Goal: Task Accomplishment & Management: Complete application form

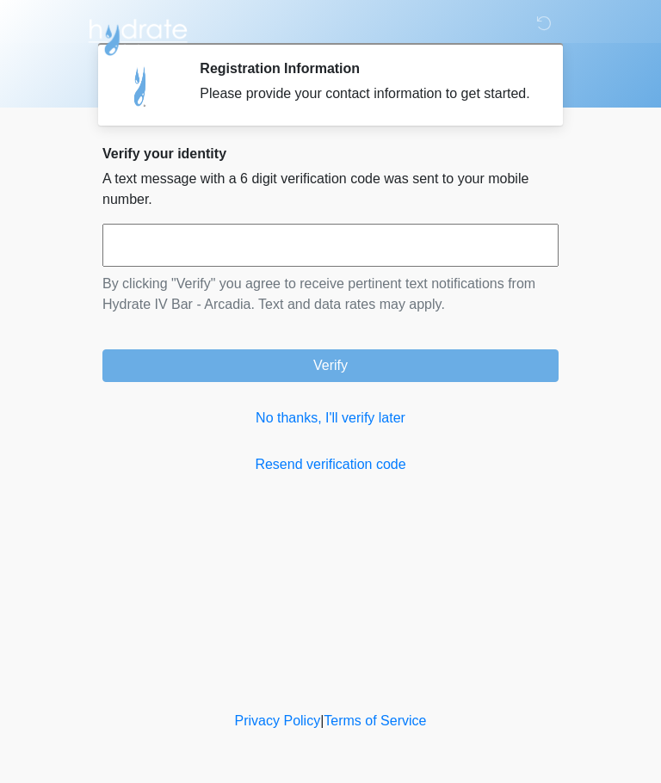
click at [356, 428] on link "No thanks, I'll verify later" at bounding box center [330, 418] width 456 height 21
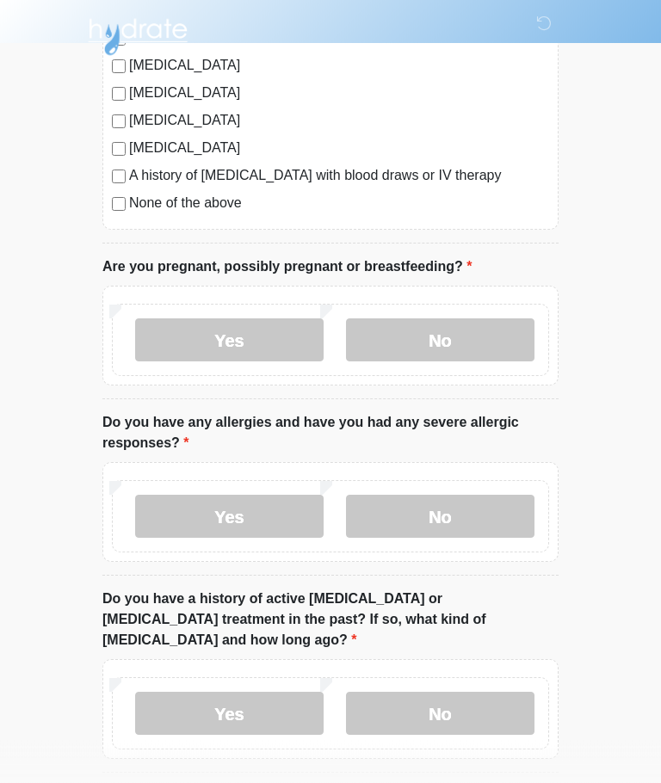
scroll to position [525, 0]
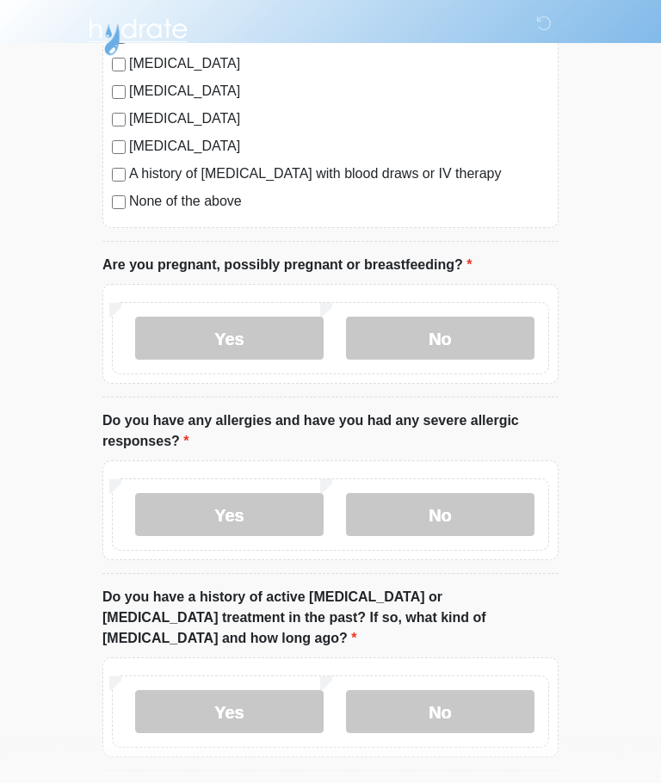
click at [409, 344] on label "No" at bounding box center [440, 338] width 188 height 43
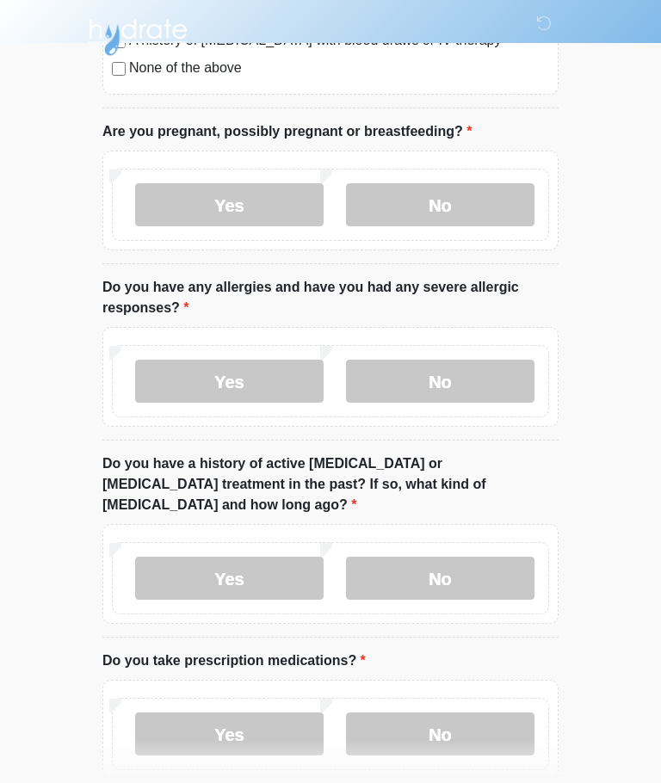
scroll to position [660, 0]
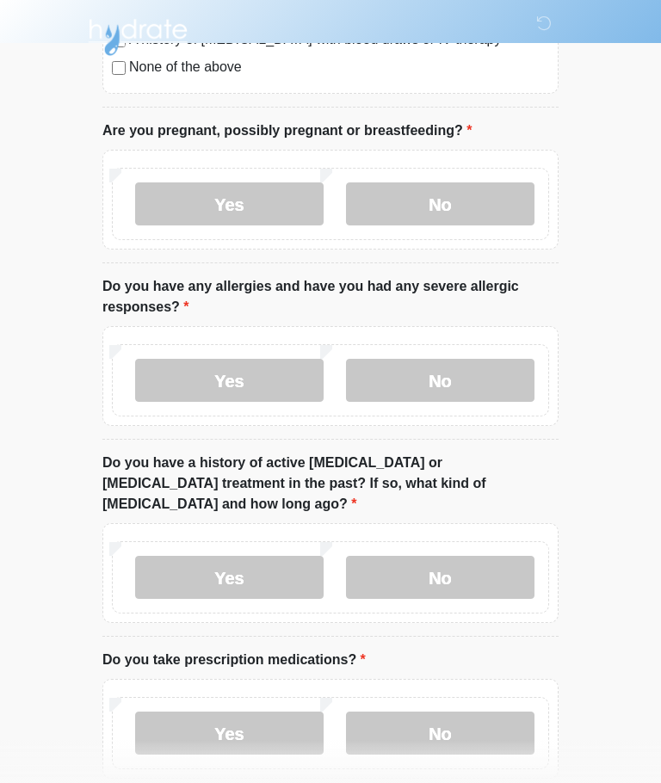
click at [401, 384] on label "No" at bounding box center [440, 380] width 188 height 43
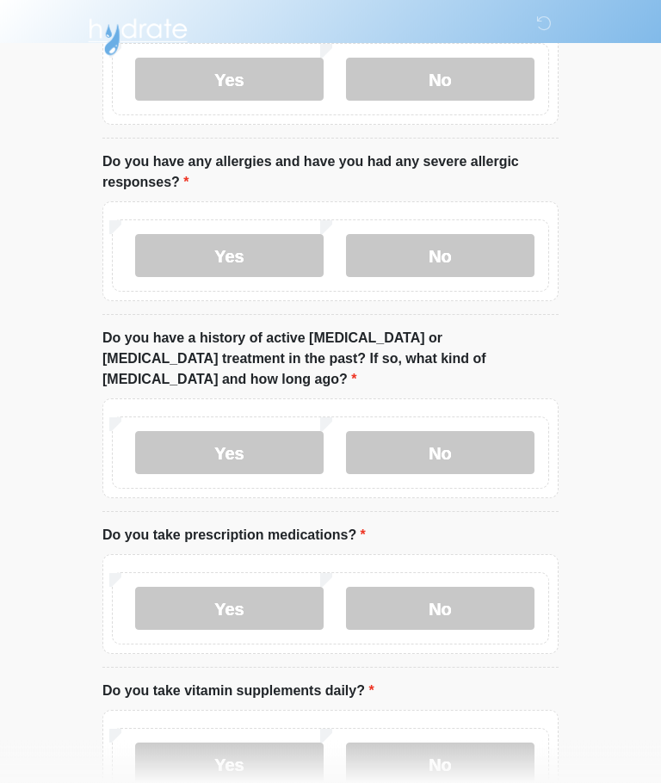
click at [397, 432] on label "No" at bounding box center [440, 453] width 188 height 43
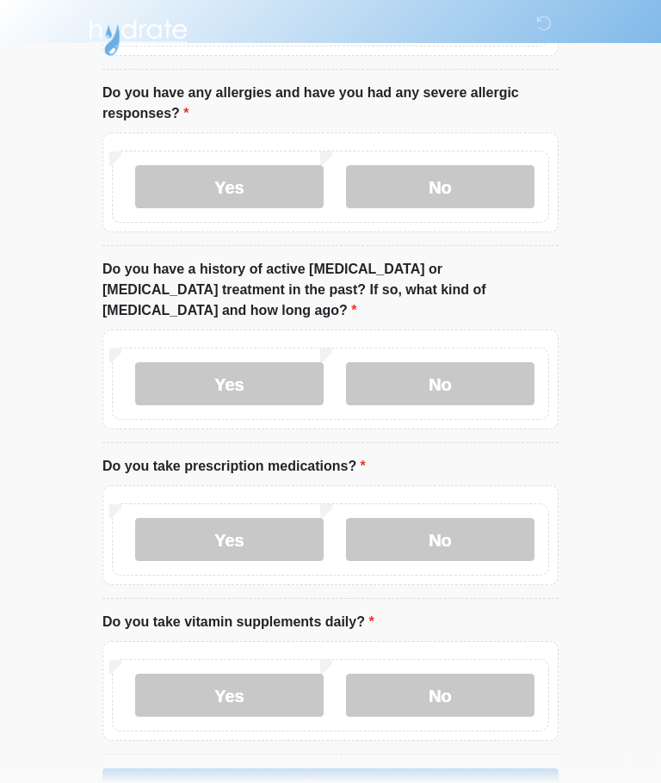
scroll to position [882, 0]
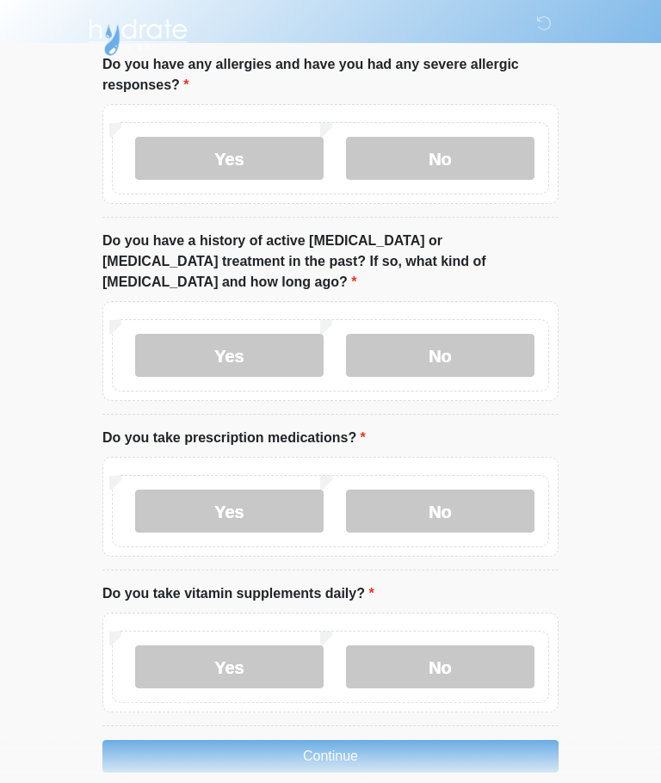
click at [199, 489] on label "Yes" at bounding box center [229, 510] width 188 height 43
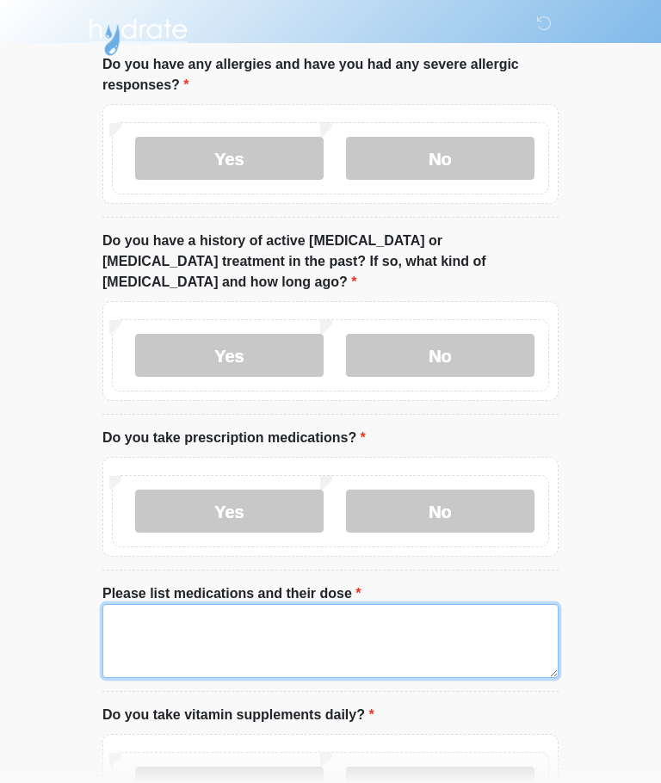
click at [177, 613] on textarea "Please list medications and their dose" at bounding box center [330, 641] width 456 height 74
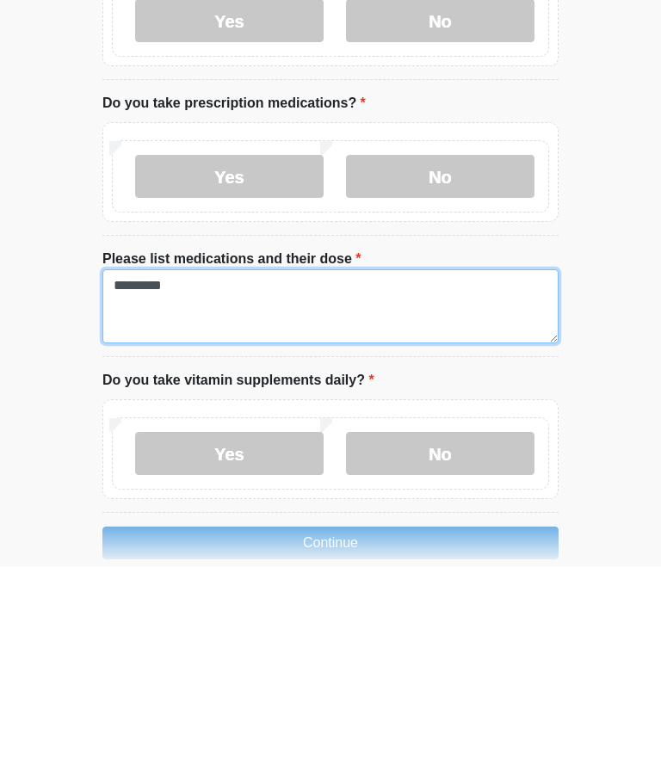
type textarea "********"
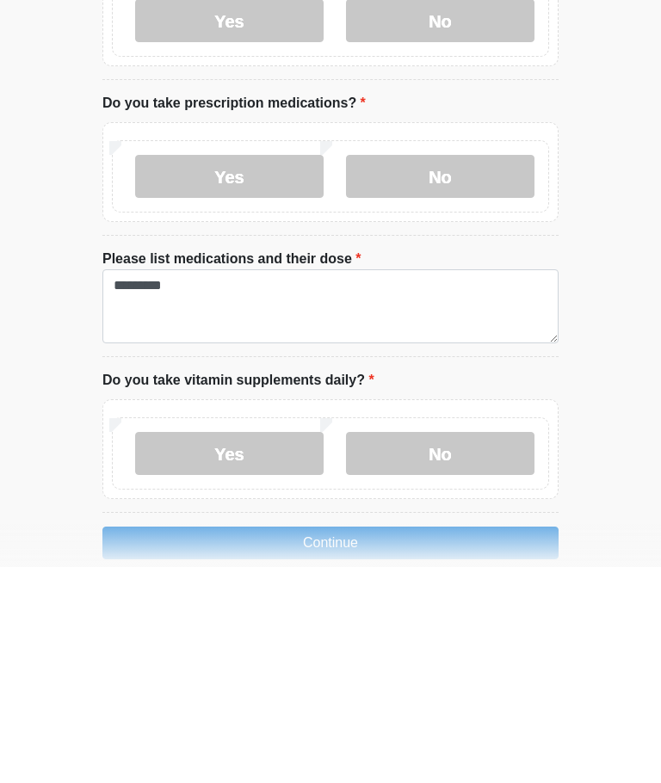
click at [392, 648] on label "No" at bounding box center [440, 669] width 188 height 43
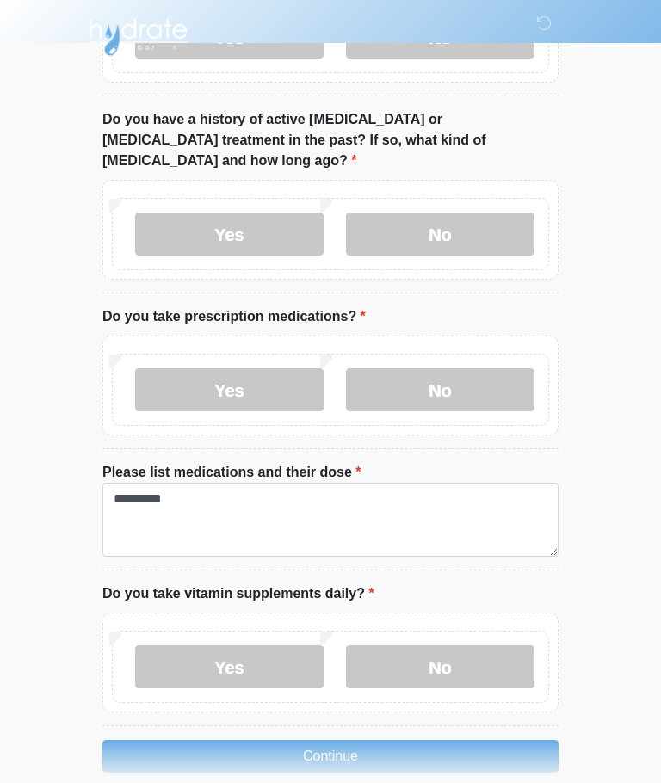
click at [434, 740] on button "Continue" at bounding box center [330, 756] width 456 height 33
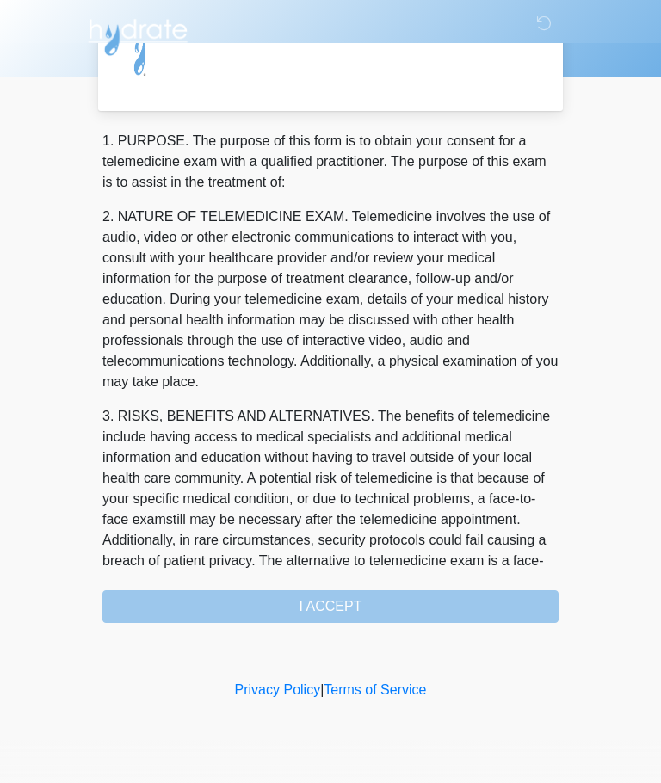
scroll to position [0, 0]
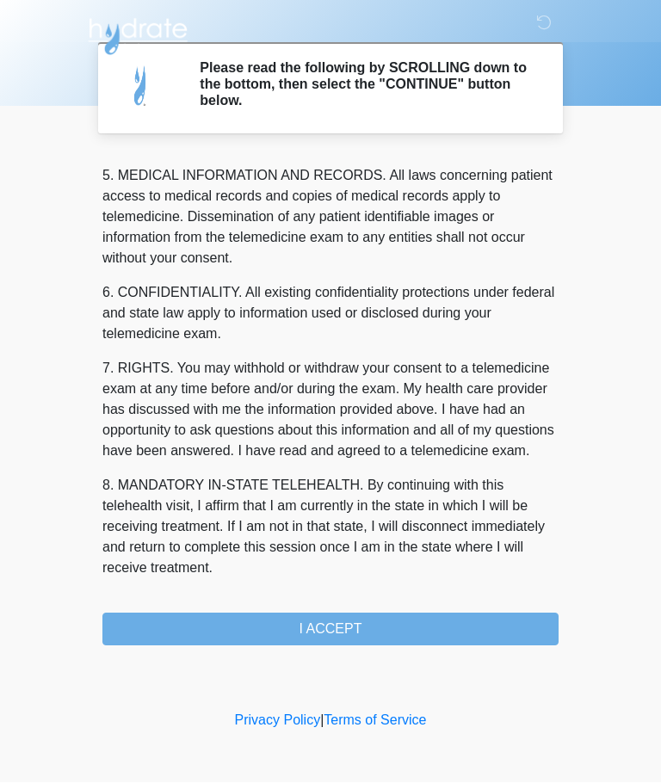
click at [366, 633] on button "I ACCEPT" at bounding box center [330, 629] width 456 height 33
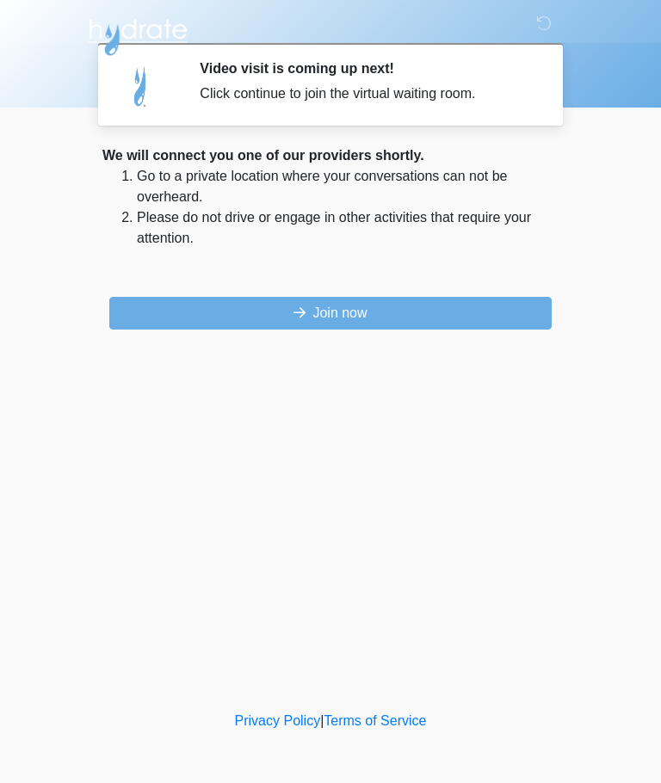
click at [182, 311] on button "Join now" at bounding box center [330, 313] width 442 height 33
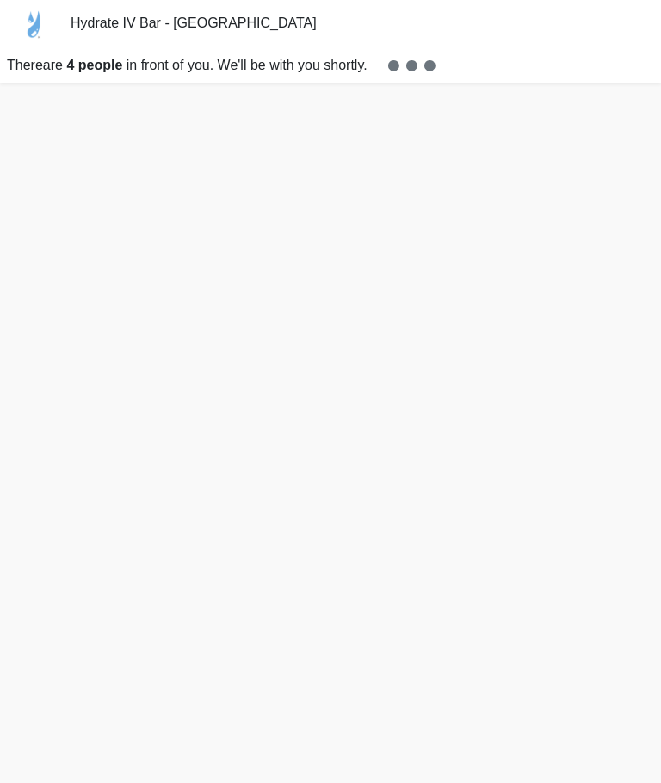
click at [121, 55] on p "There are 4 people in front of you. We'll be with you shortly." at bounding box center [330, 65] width 661 height 34
